Goal: Information Seeking & Learning: Learn about a topic

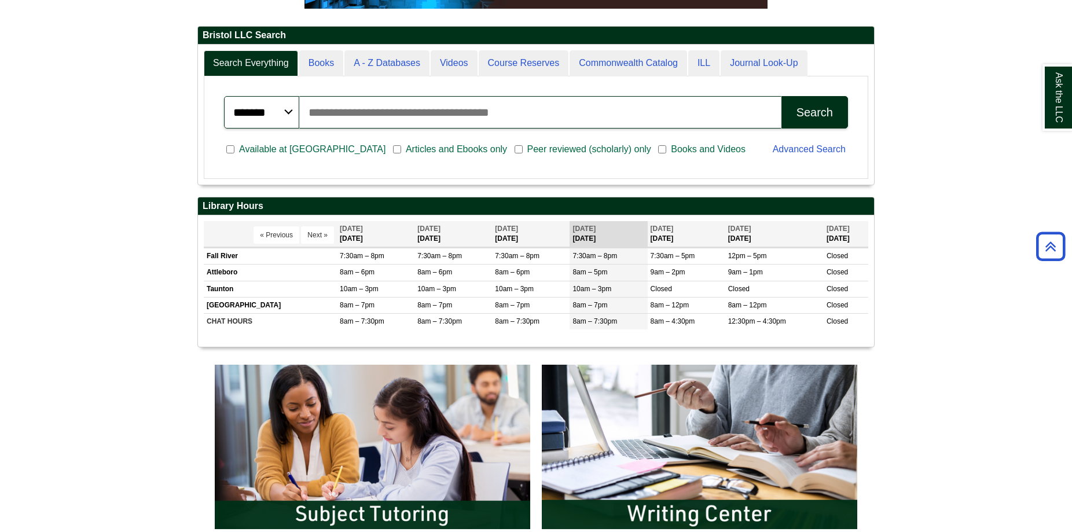
scroll to position [532, 0]
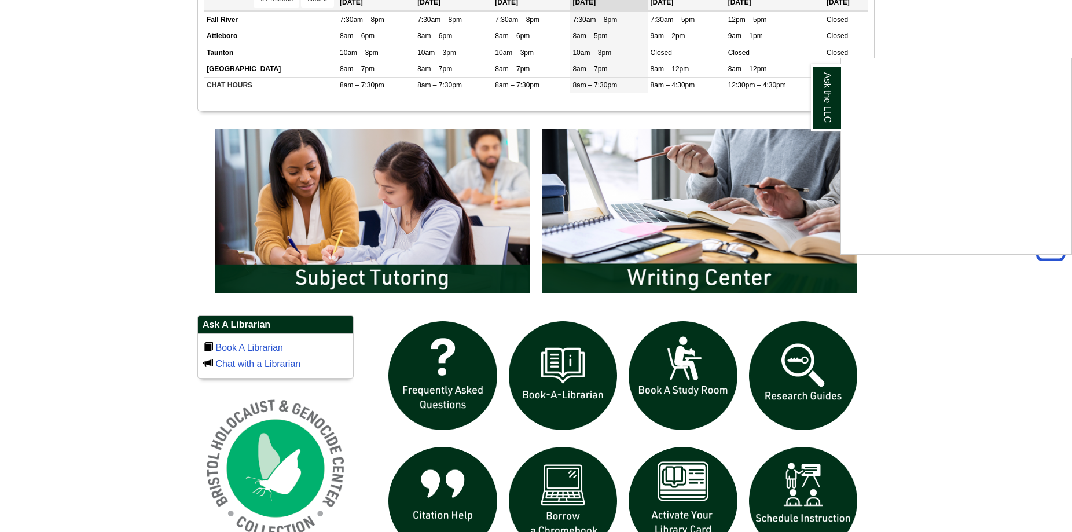
click at [694, 283] on div "Ask the LLC" at bounding box center [536, 266] width 1072 height 532
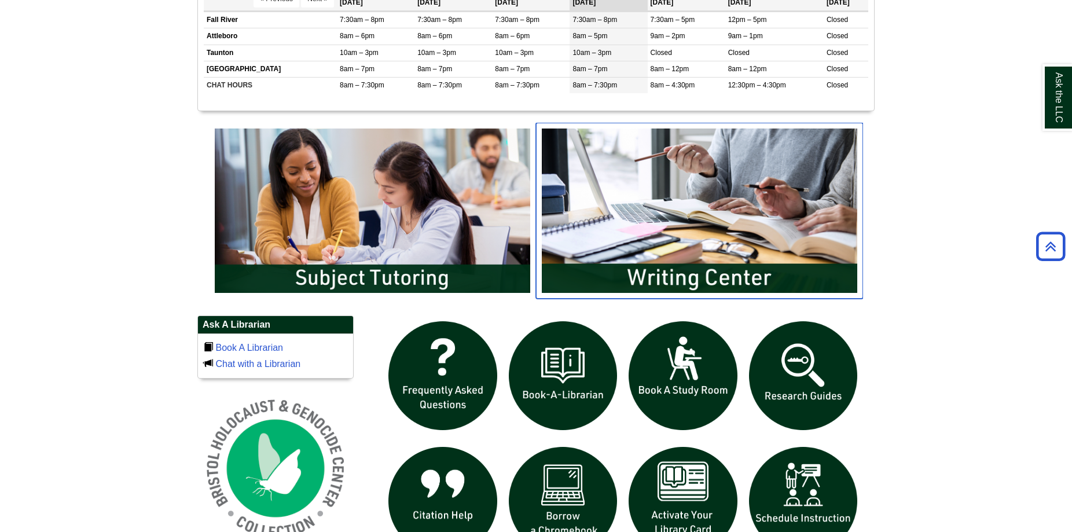
click at [694, 283] on img "slideshow" at bounding box center [699, 211] width 327 height 176
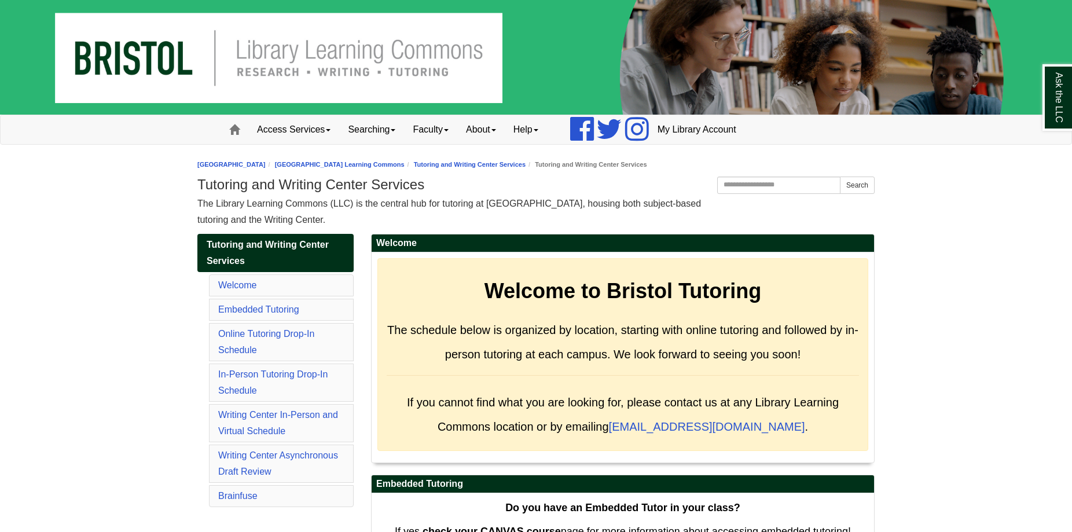
scroll to position [5221, 0]
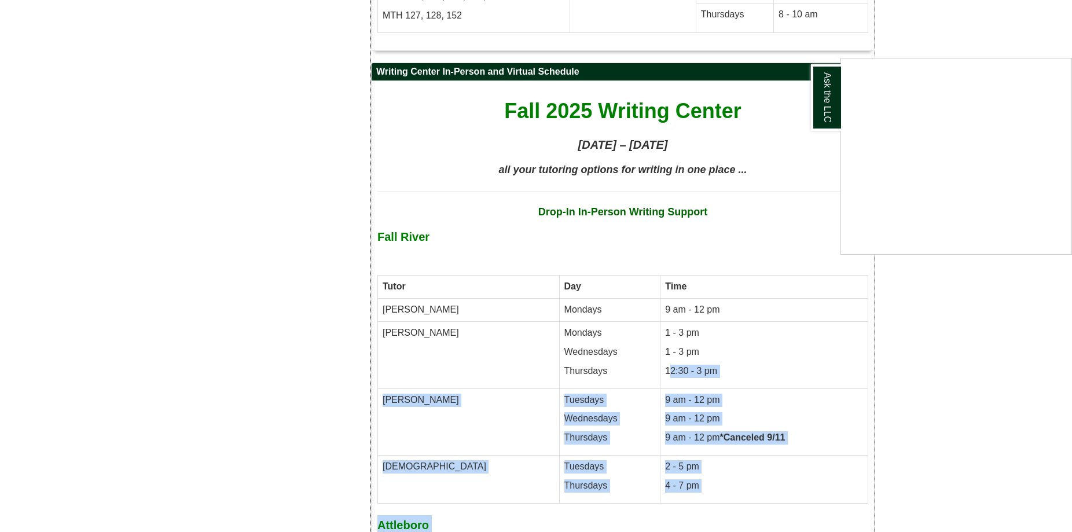
drag, startPoint x: 612, startPoint y: 312, endPoint x: 661, endPoint y: 307, distance: 49.4
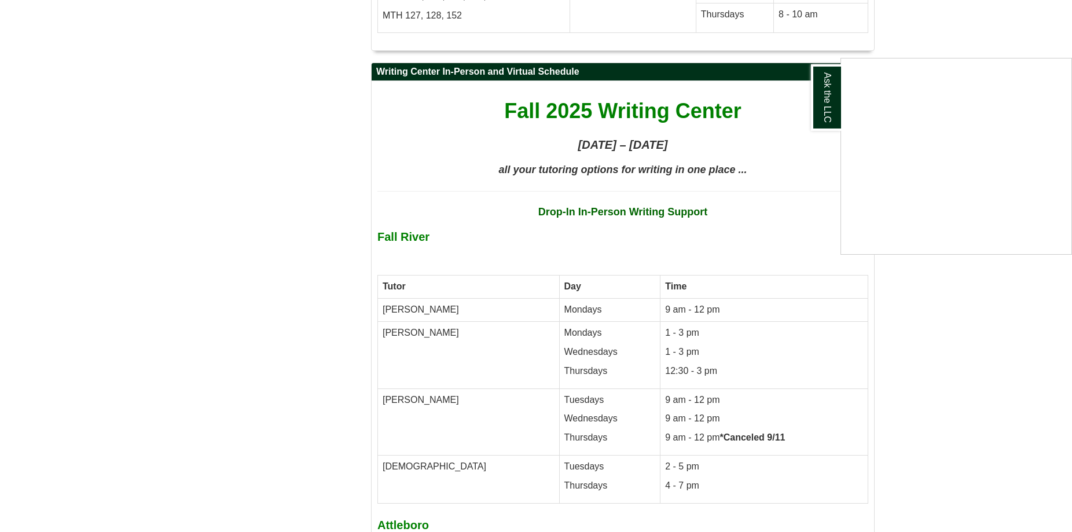
click at [661, 307] on div "Ask the LLC" at bounding box center [536, 266] width 1072 height 532
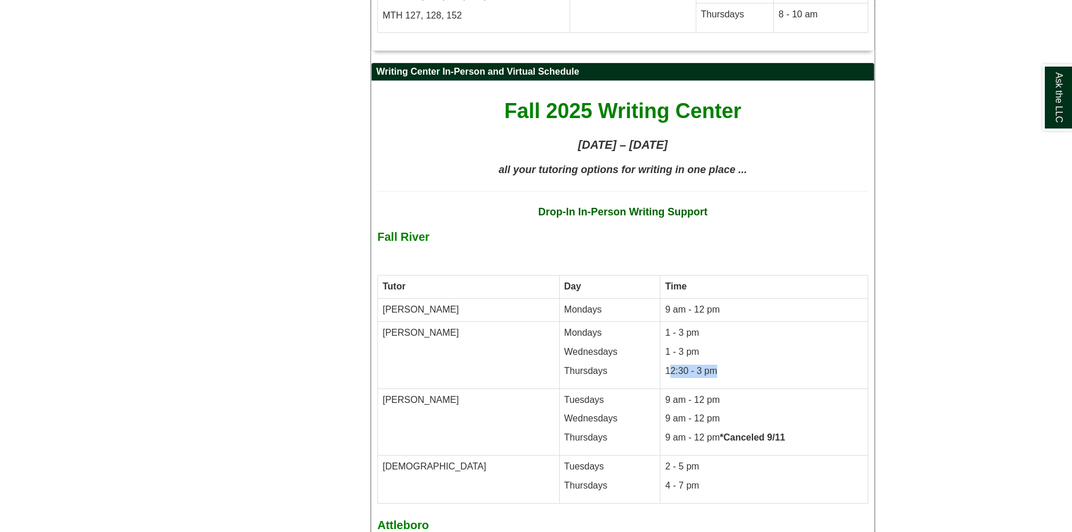
drag, startPoint x: 613, startPoint y: 308, endPoint x: 657, endPoint y: 308, distance: 44.6
click at [665, 365] on p "12:30 - 3 pm" at bounding box center [764, 371] width 198 height 13
click at [695, 365] on p "12:30 - 3 pm" at bounding box center [764, 371] width 198 height 13
drag, startPoint x: 571, startPoint y: 148, endPoint x: 681, endPoint y: 152, distance: 110.1
click at [683, 206] on strong "Drop-In In-Person Writing Support" at bounding box center [623, 212] width 170 height 12
